Goal: Navigation & Orientation: Find specific page/section

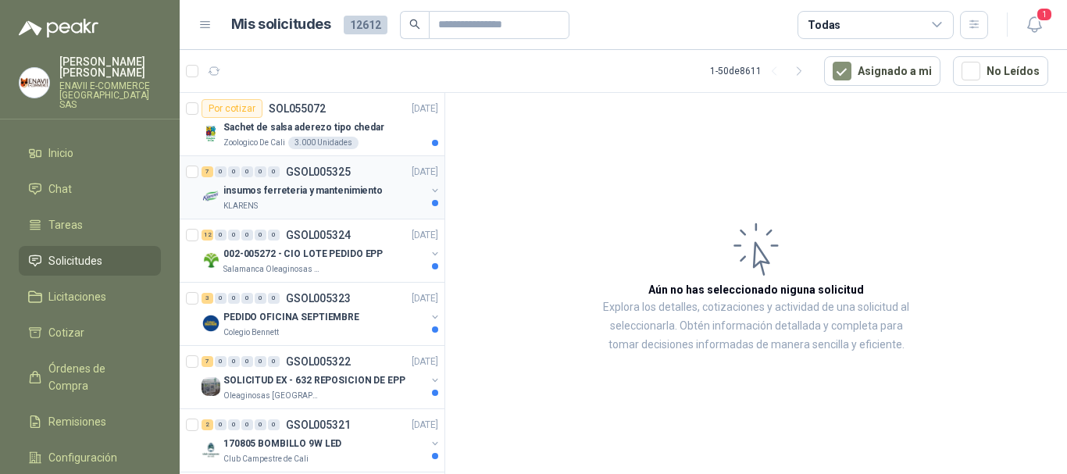
click at [393, 197] on div "insumos ferreteria y mantenimiento" at bounding box center [324, 190] width 202 height 19
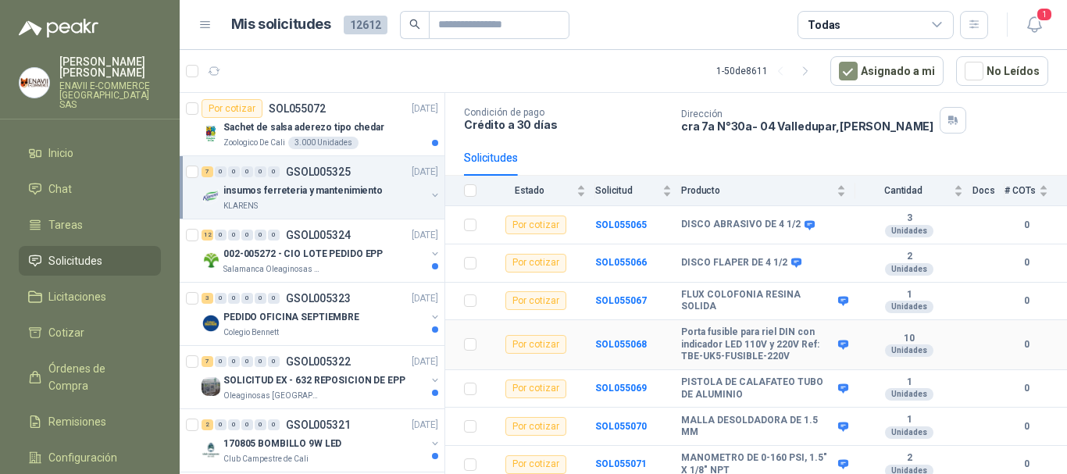
scroll to position [100, 0]
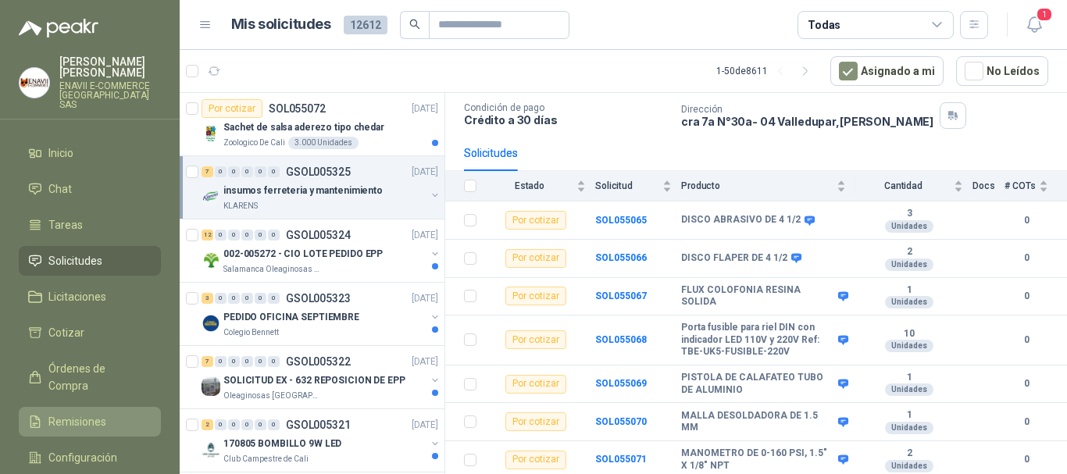
click at [105, 409] on link "Remisiones" at bounding box center [90, 422] width 142 height 30
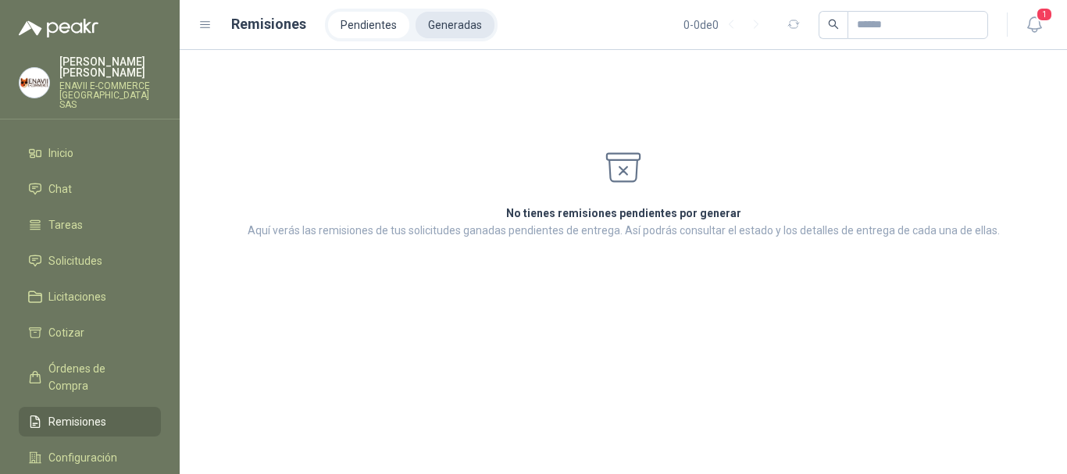
click at [454, 24] on li "Generadas" at bounding box center [455, 25] width 79 height 27
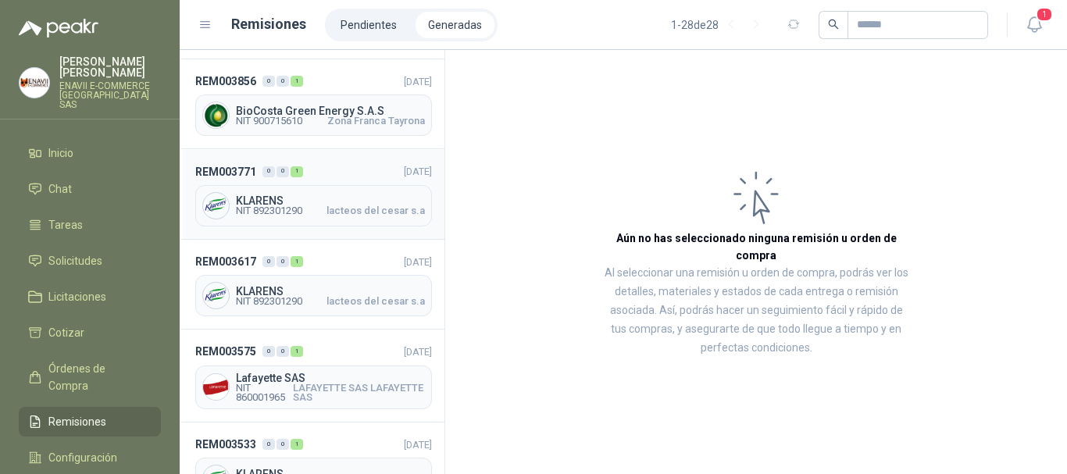
scroll to position [625, 0]
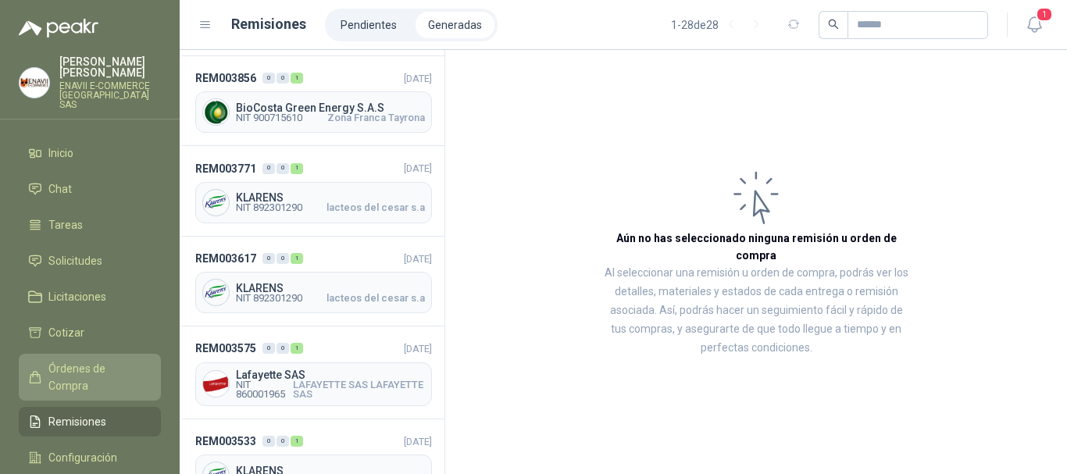
click at [93, 366] on span "Órdenes de Compra" at bounding box center [97, 377] width 98 height 34
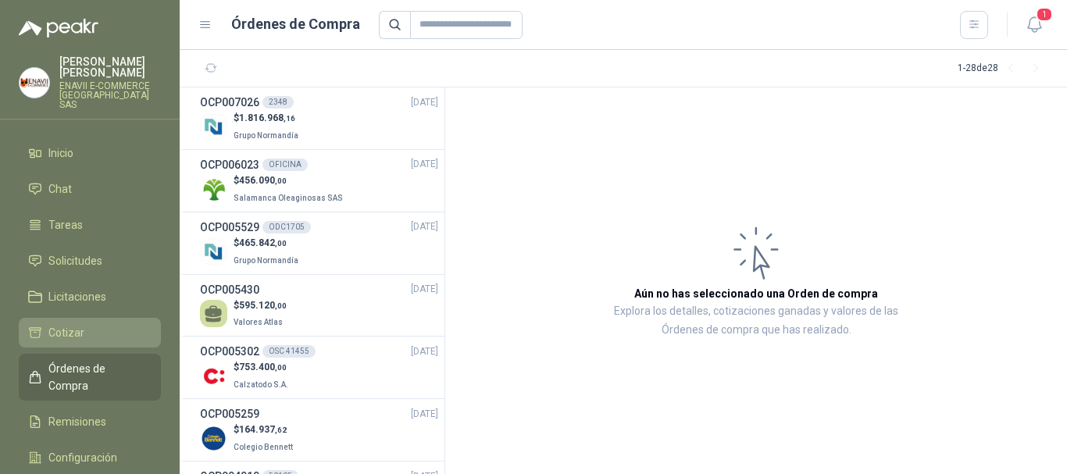
click at [53, 331] on span "Cotizar" at bounding box center [66, 332] width 36 height 17
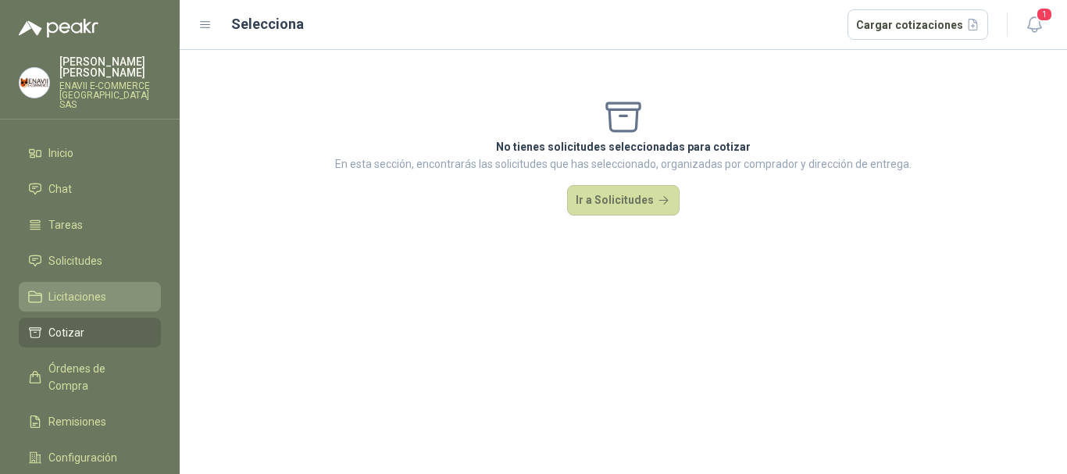
click at [104, 288] on span "Licitaciones" at bounding box center [77, 296] width 58 height 17
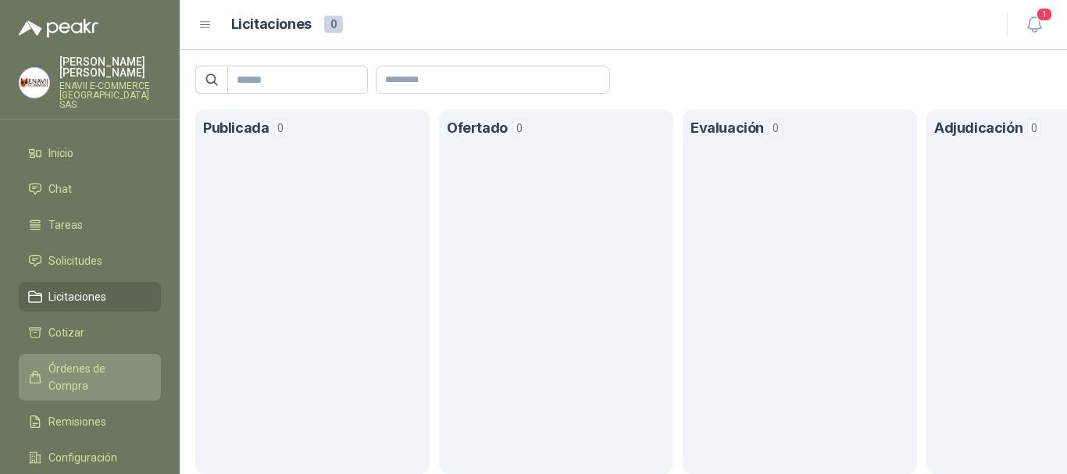
click at [73, 362] on span "Órdenes de Compra" at bounding box center [97, 377] width 98 height 34
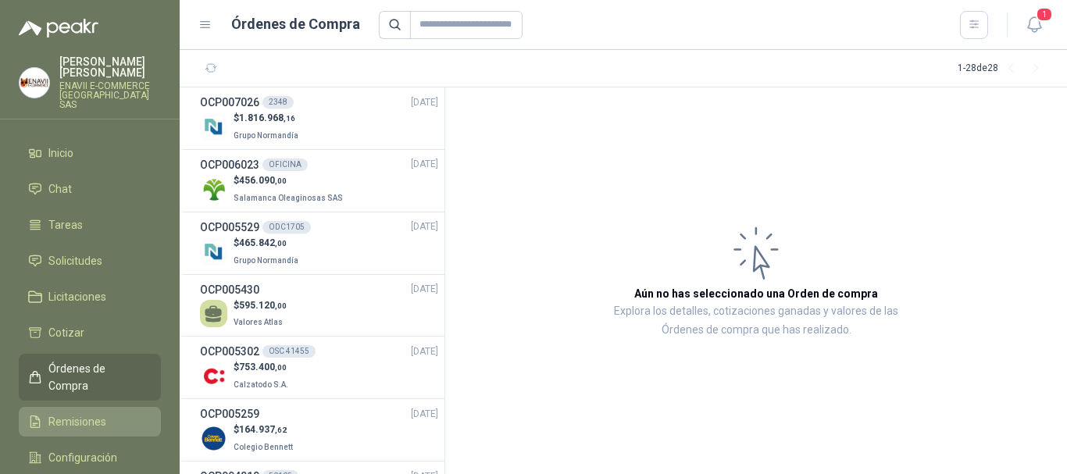
click at [95, 413] on span "Remisiones" at bounding box center [77, 421] width 58 height 17
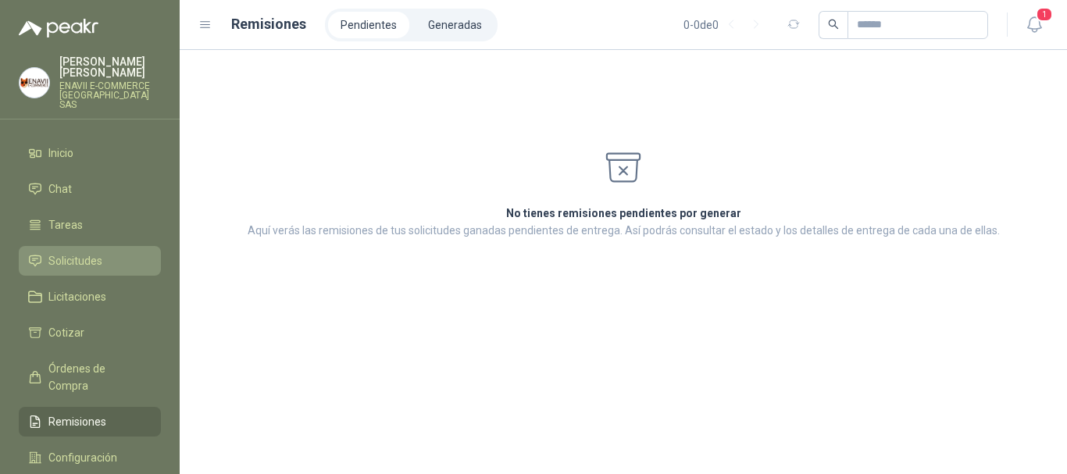
click at [69, 259] on span "Solicitudes" at bounding box center [75, 260] width 54 height 17
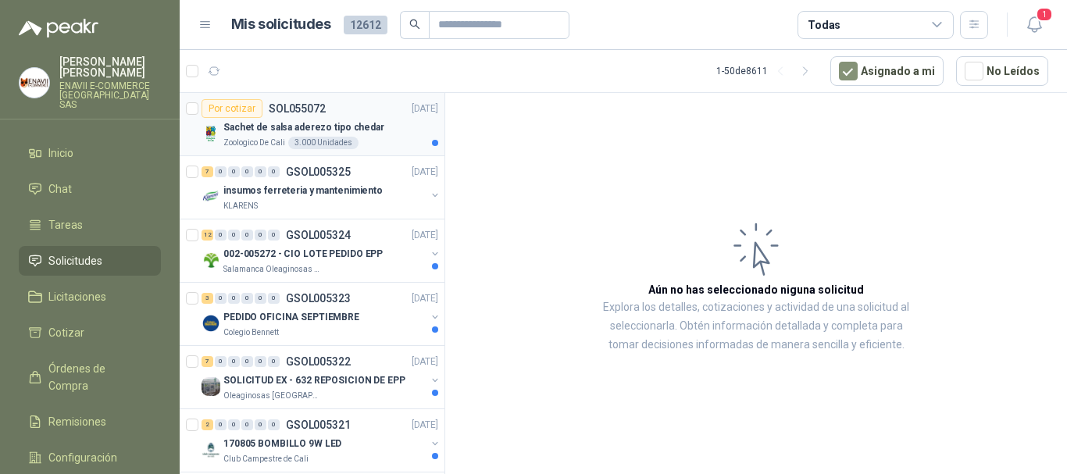
click at [384, 143] on div "Zoologico De Cali 3.000 Unidades" at bounding box center [330, 143] width 215 height 12
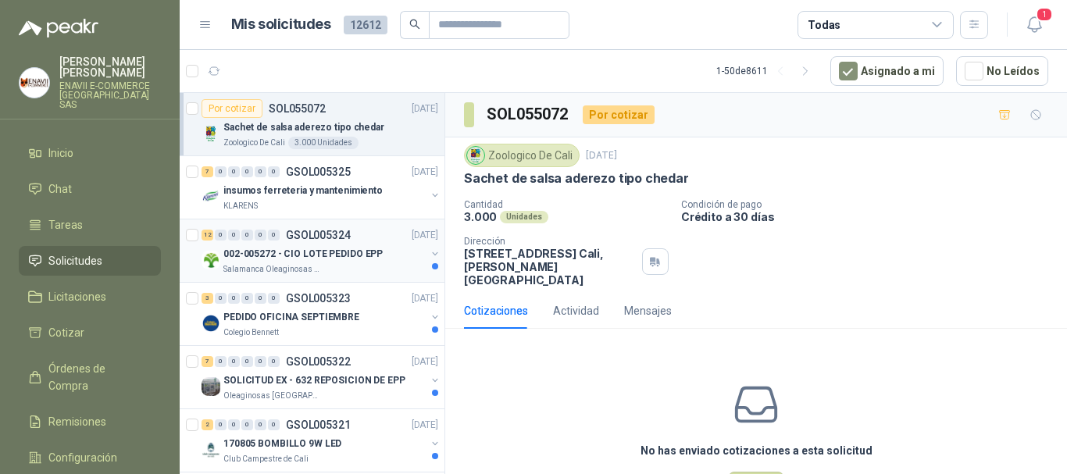
click at [342, 262] on div "002-005272 - CIO LOTE PEDIDO EPP" at bounding box center [324, 254] width 202 height 19
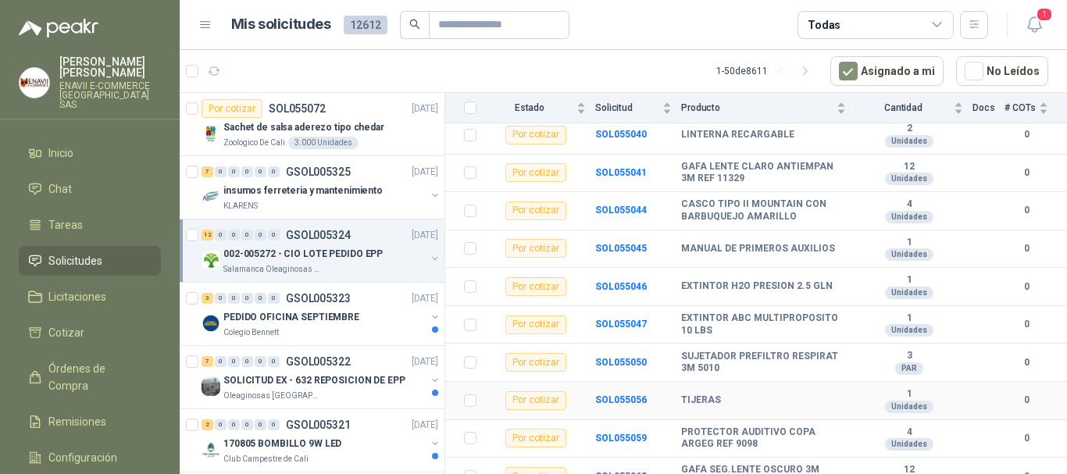
scroll to position [277, 0]
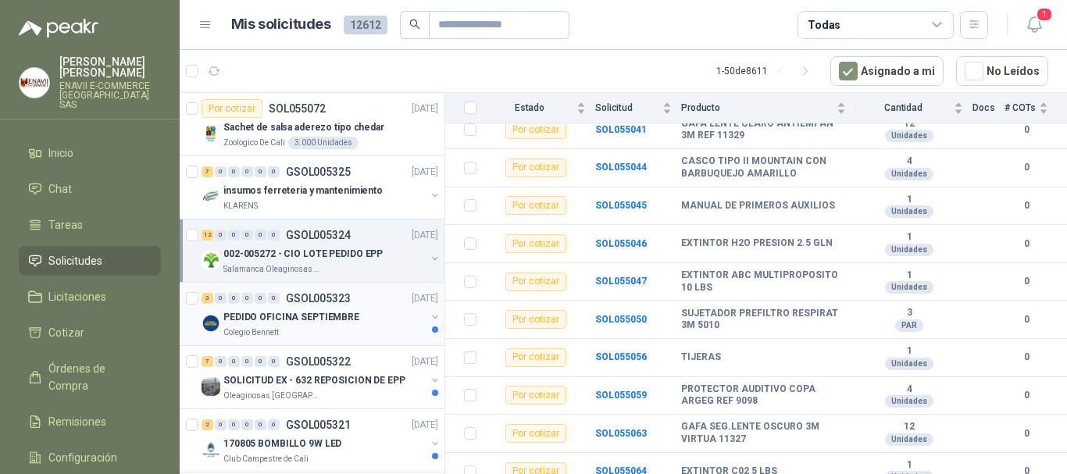
click at [357, 309] on div "PEDIDO OFICINA SEPTIEMBRE" at bounding box center [324, 317] width 202 height 19
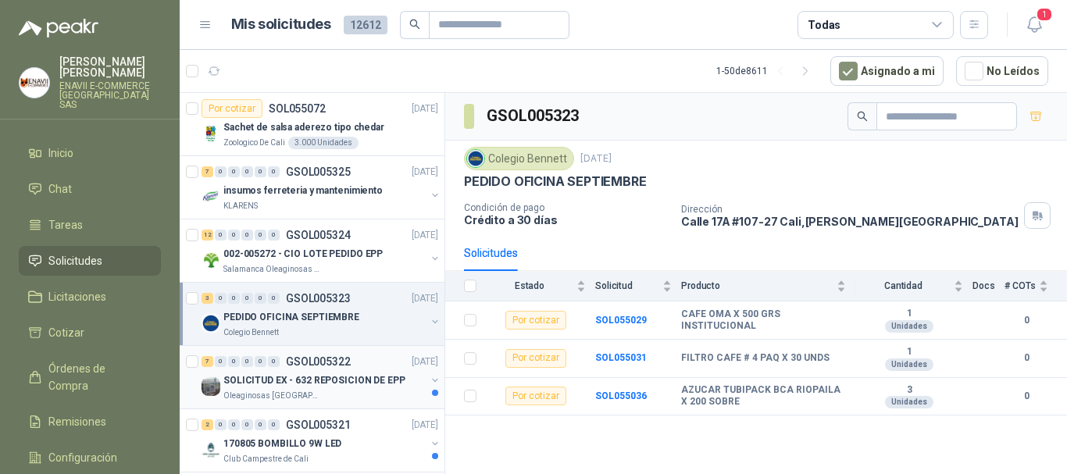
click at [316, 389] on div "SOLICITUD EX - 632 REPOSICION DE EPP" at bounding box center [324, 380] width 202 height 19
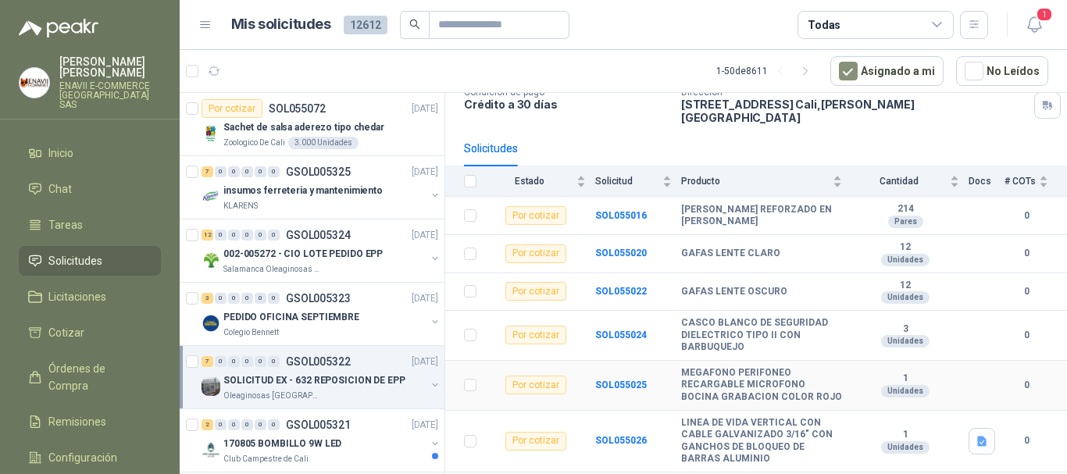
scroll to position [136, 0]
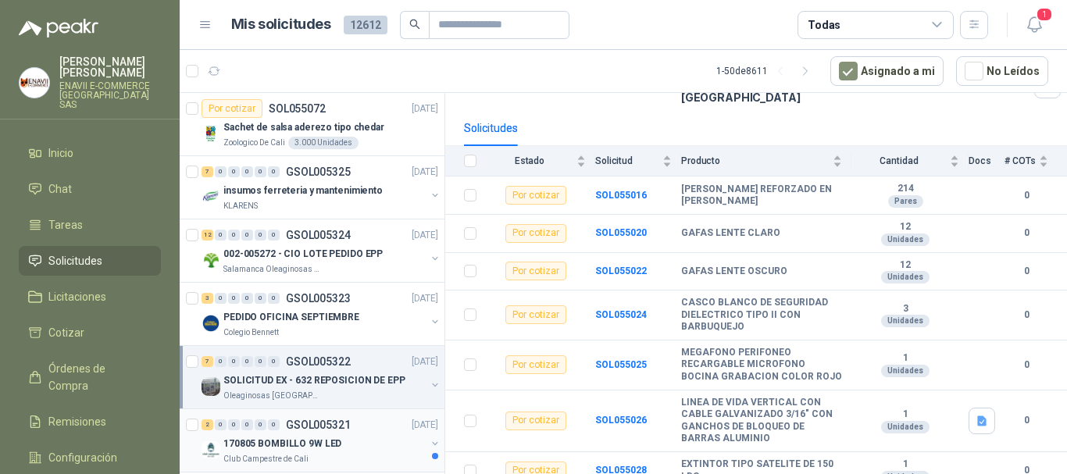
click at [277, 442] on p "170805 BOMBILLO 9W LED" at bounding box center [282, 444] width 118 height 15
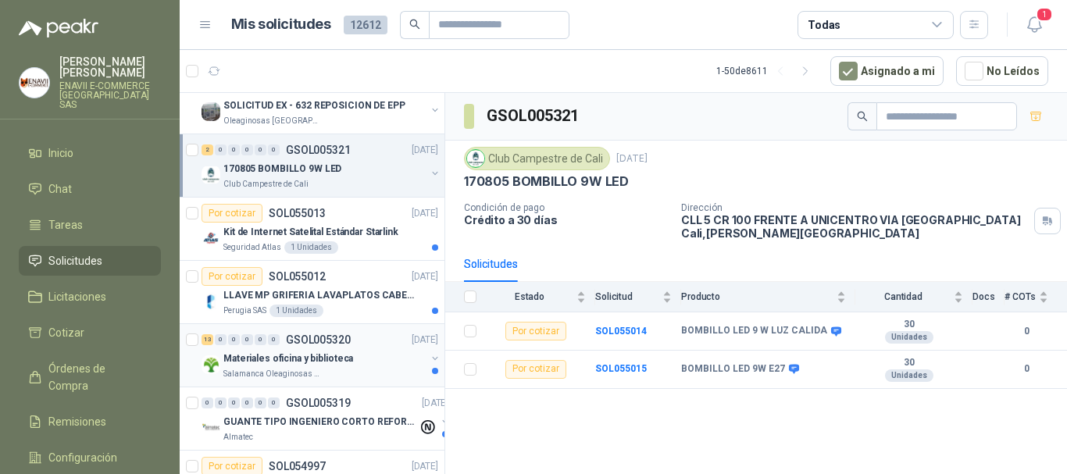
scroll to position [312, 0]
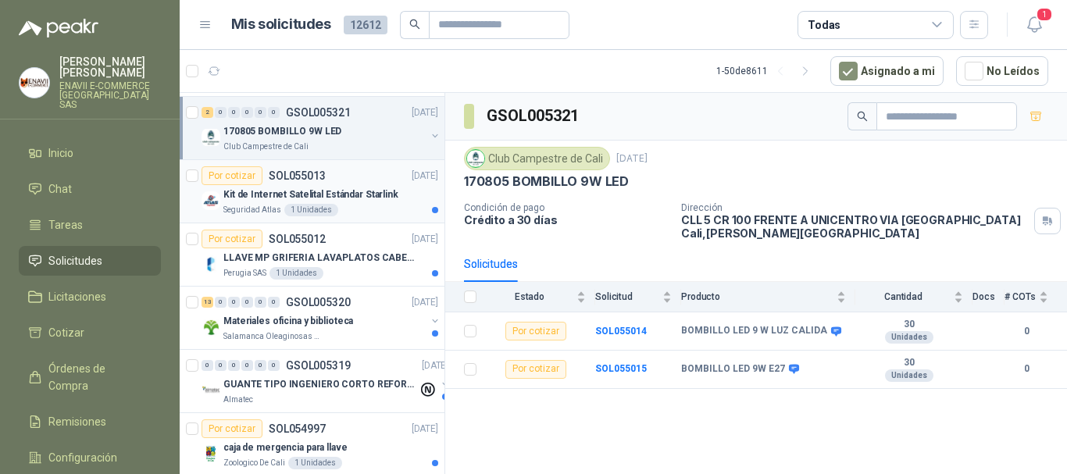
click at [345, 198] on p "Kit de Internet Satelital Estándar Starlink" at bounding box center [310, 194] width 175 height 15
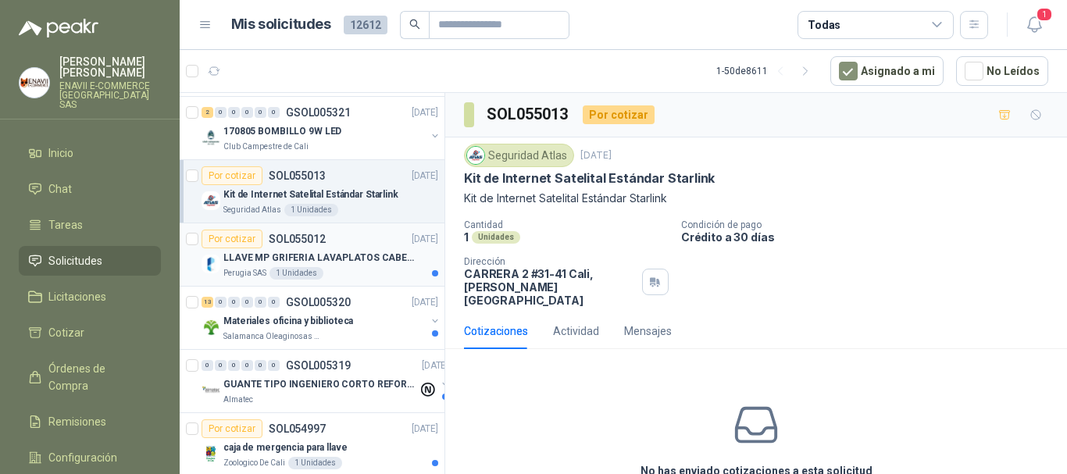
click at [368, 267] on div "Perugia SAS 1 Unidades" at bounding box center [330, 273] width 215 height 12
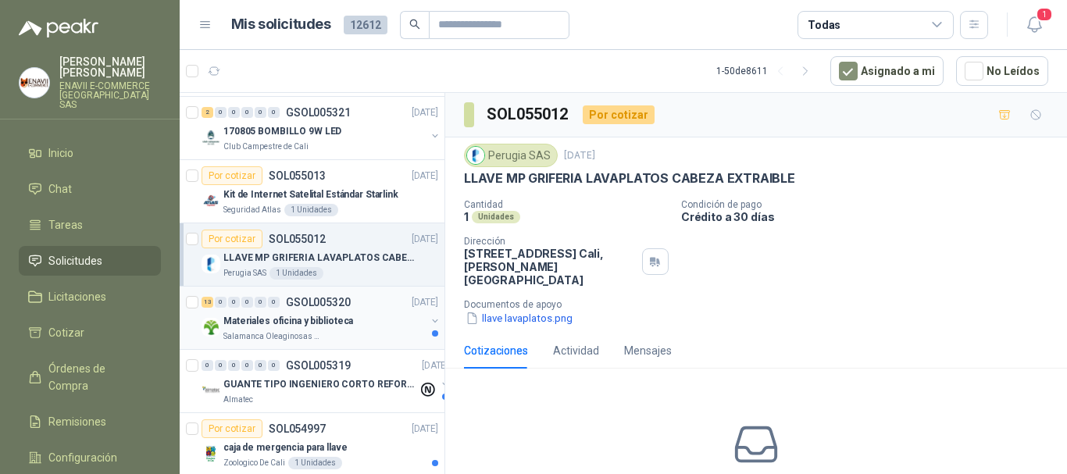
click at [348, 316] on div "Materiales oficina y biblioteca" at bounding box center [324, 321] width 202 height 19
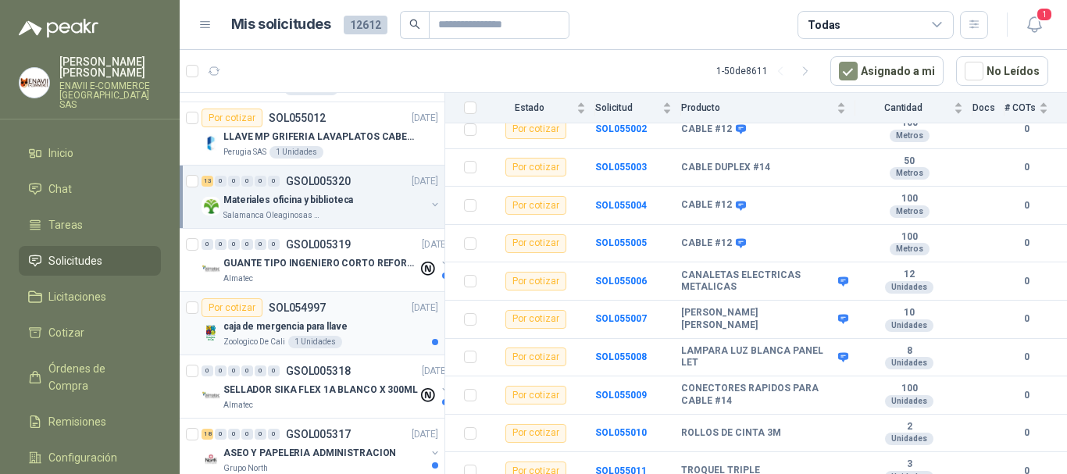
scroll to position [469, 0]
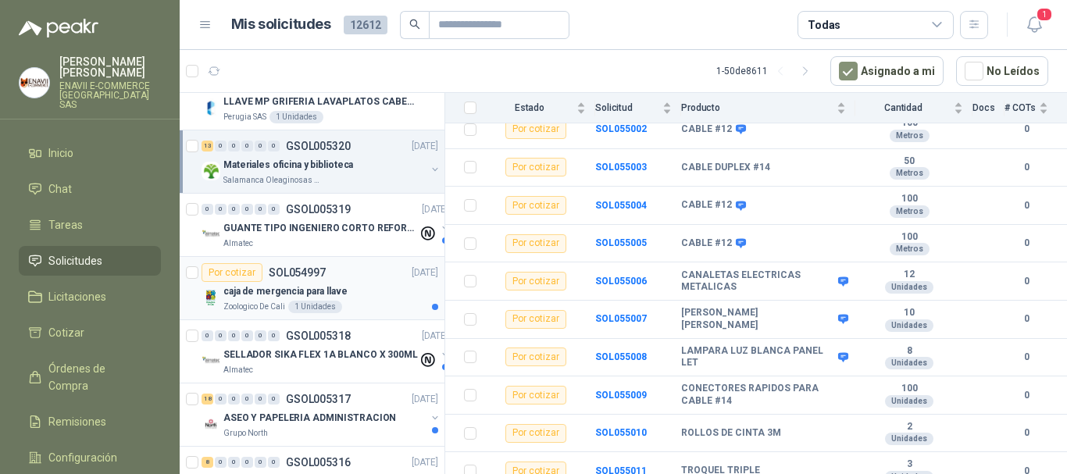
click at [375, 275] on div "Por cotizar SOL054997 [DATE]" at bounding box center [320, 272] width 237 height 19
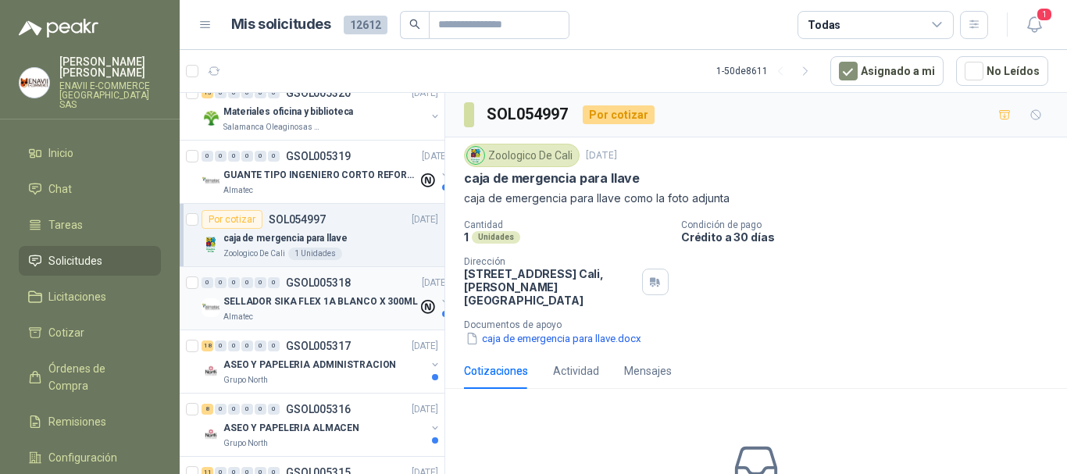
scroll to position [547, 0]
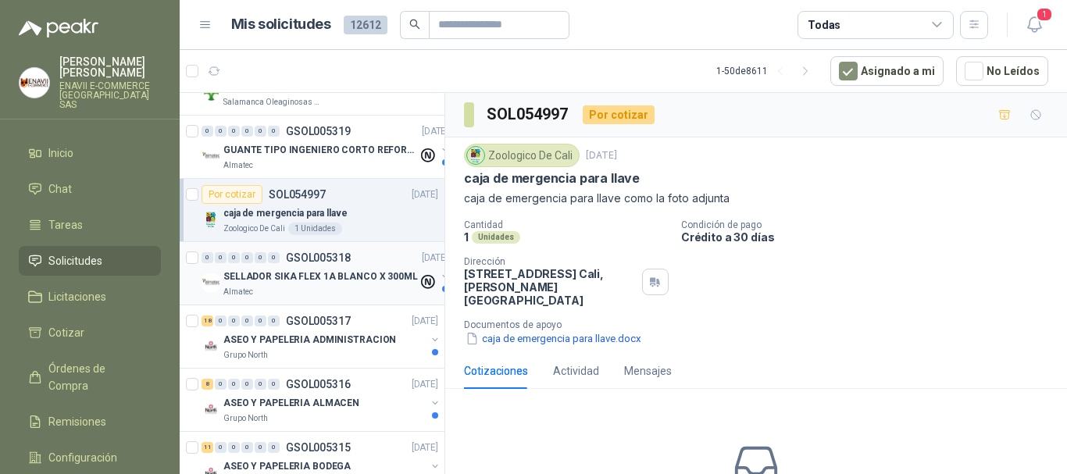
click at [364, 273] on p "SELLADOR SIKA FLEX 1A BLANCO X 300ML" at bounding box center [320, 277] width 195 height 15
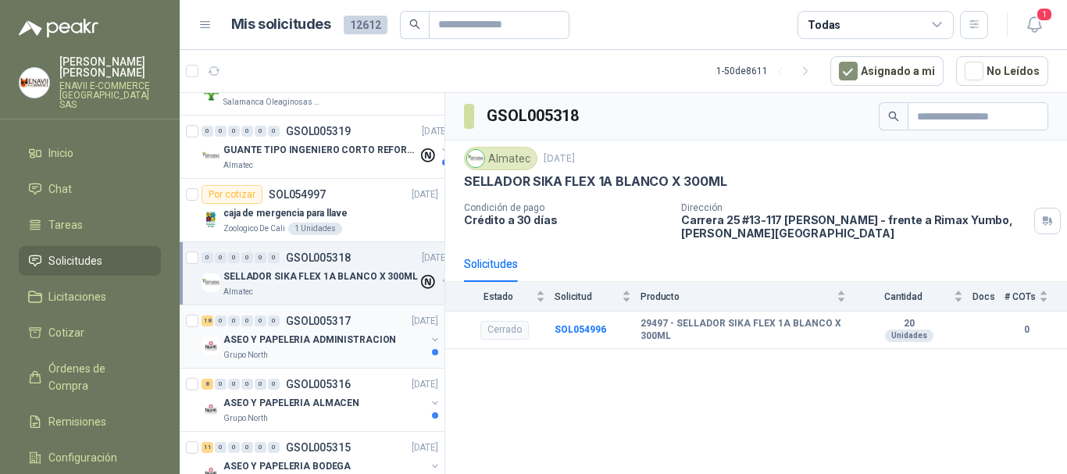
click at [364, 327] on div "18 0 0 0 0 0 GSOL005317 [DATE]" at bounding box center [322, 321] width 240 height 19
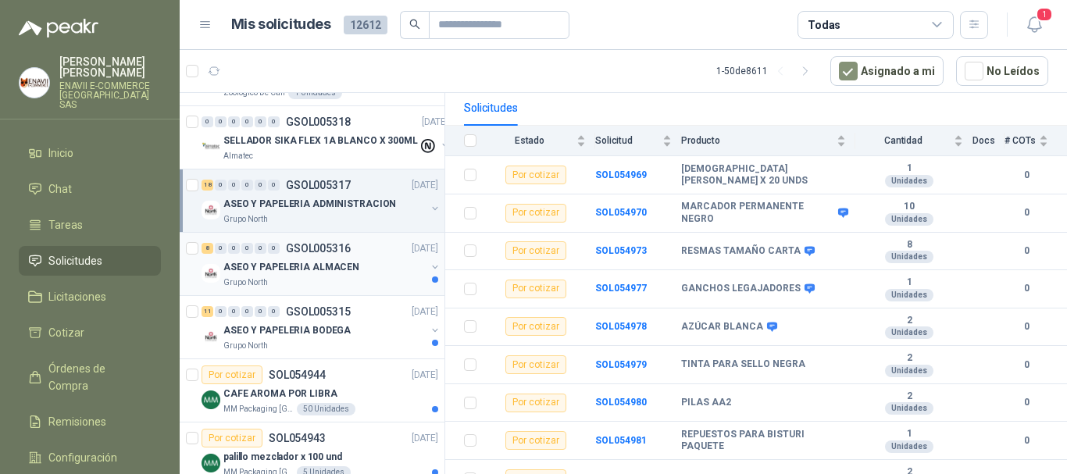
scroll to position [703, 0]
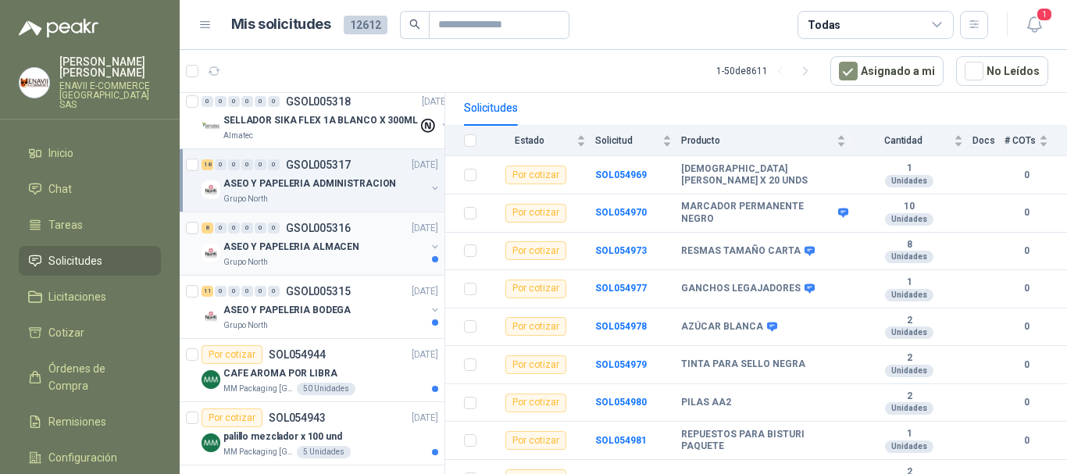
click at [352, 247] on div "ASEO Y PAPELERIA ALMACEN" at bounding box center [324, 246] width 202 height 19
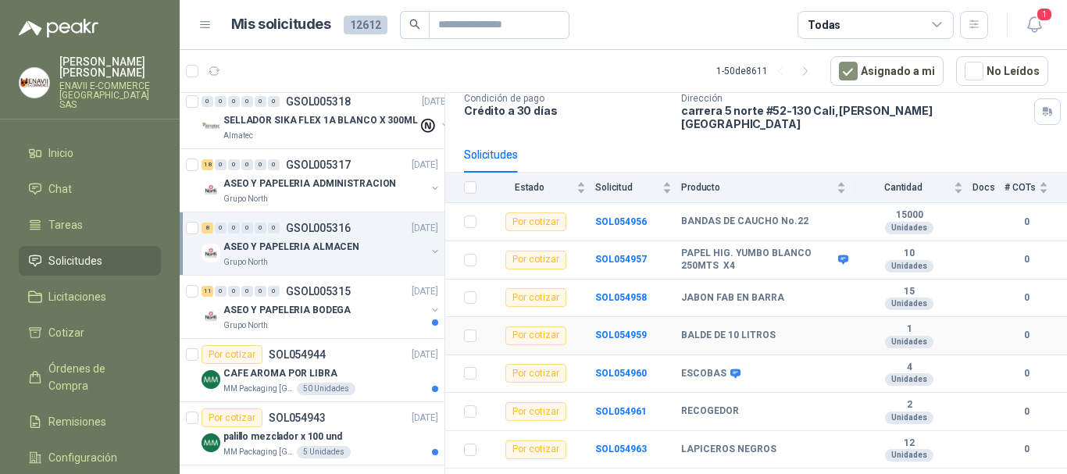
scroll to position [126, 0]
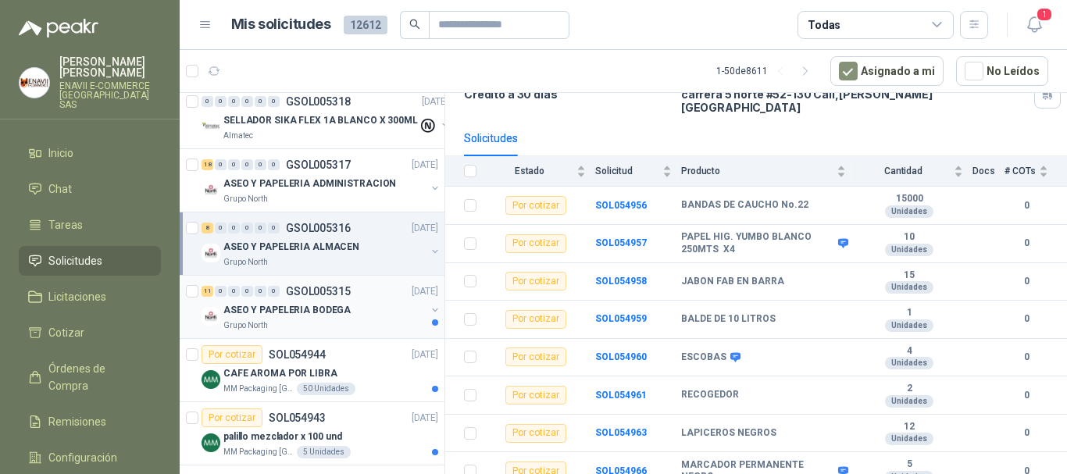
click at [258, 303] on p "ASEO Y PAPELERIA BODEGA" at bounding box center [286, 310] width 127 height 15
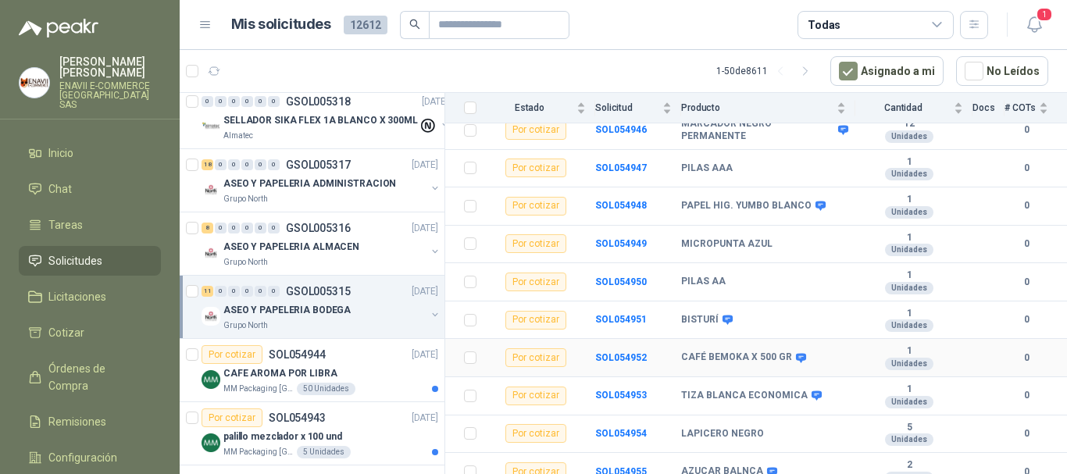
scroll to position [240, 0]
click at [395, 371] on div "CAFE AROMA POR LIBRA" at bounding box center [330, 373] width 215 height 19
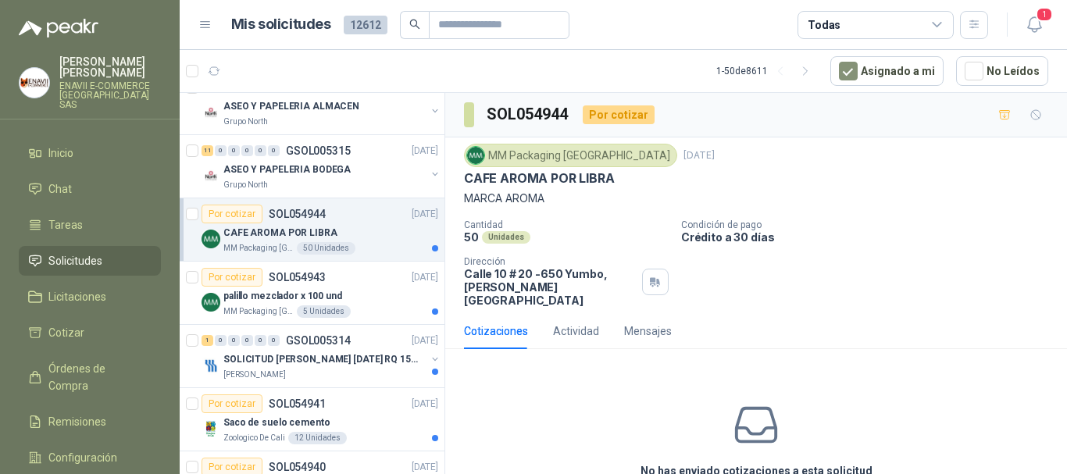
scroll to position [859, 0]
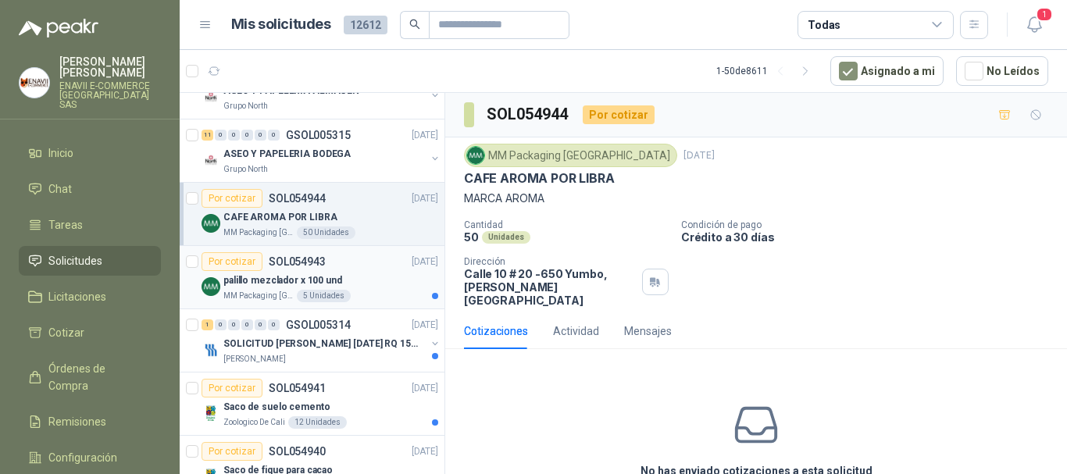
click at [382, 287] on div "palillo mezclador x 100 und" at bounding box center [330, 280] width 215 height 19
